Goal: Information Seeking & Learning: Check status

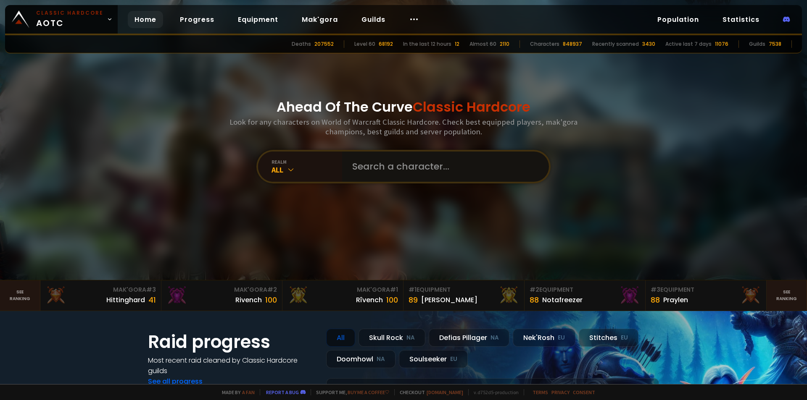
click at [355, 163] on input "text" at bounding box center [443, 167] width 192 height 30
type input "zboww"
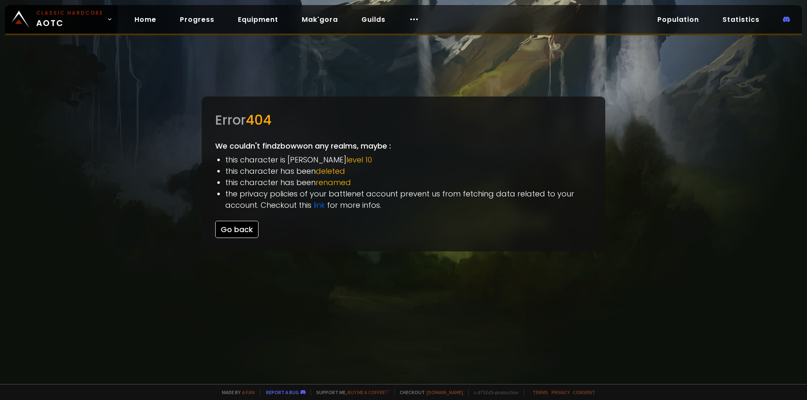
click at [247, 232] on button "Go back" at bounding box center [236, 229] width 43 height 17
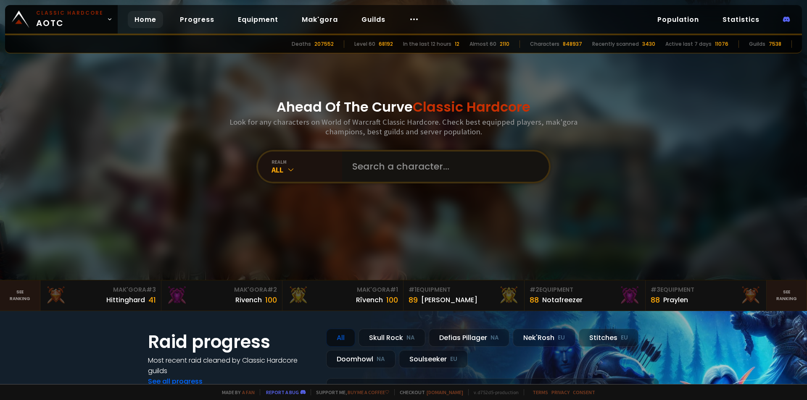
click at [392, 172] on input "text" at bounding box center [443, 167] width 192 height 30
click at [740, 18] on link "Statistics" at bounding box center [741, 19] width 50 height 17
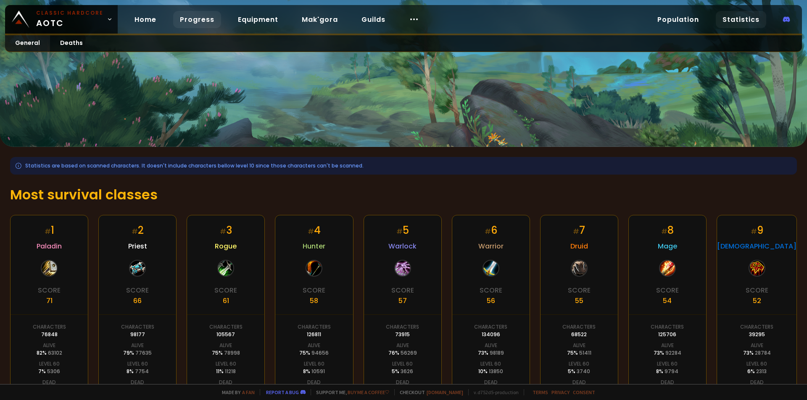
click at [213, 20] on link "Progress" at bounding box center [197, 19] width 48 height 17
